Goal: Find contact information: Find contact information

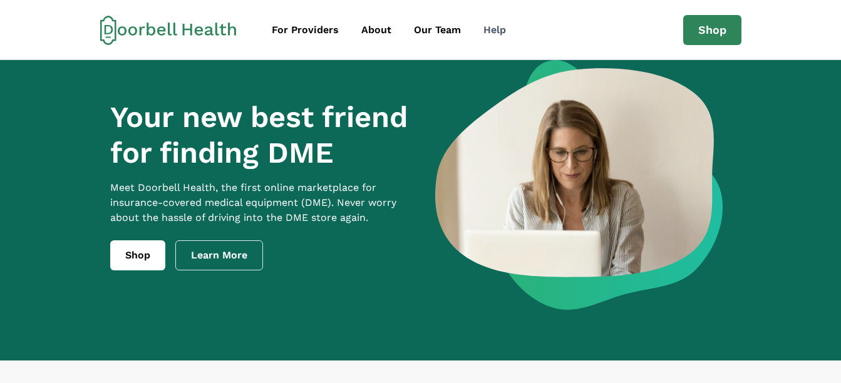
click at [494, 18] on link "Help" at bounding box center [494, 30] width 43 height 25
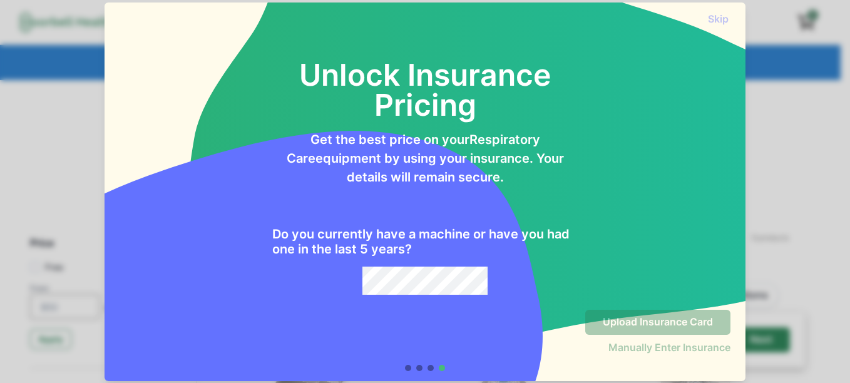
click at [746, 9] on div "Skip" at bounding box center [425, 14] width 641 height 23
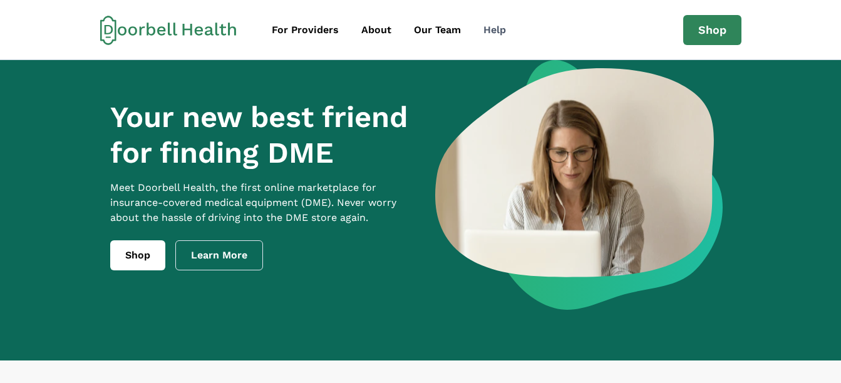
click at [490, 31] on div "Help" at bounding box center [494, 30] width 23 height 15
